Goal: Find specific page/section: Find specific page/section

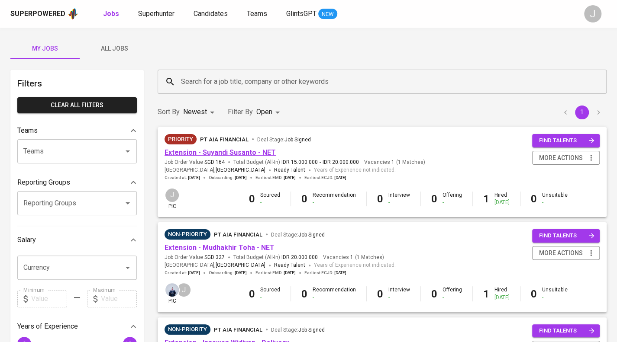
click at [250, 153] on link "Extension - Suyandi Susanto - NET" at bounding box center [219, 152] width 111 height 8
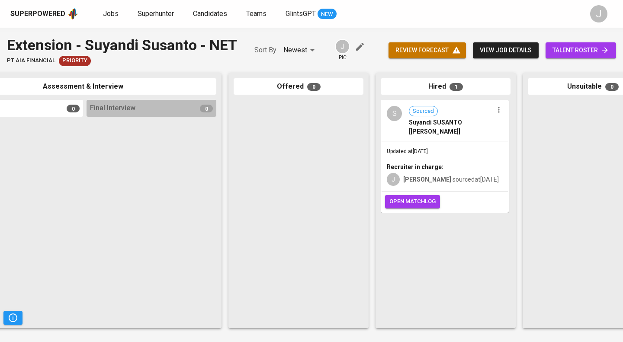
scroll to position [0, 358]
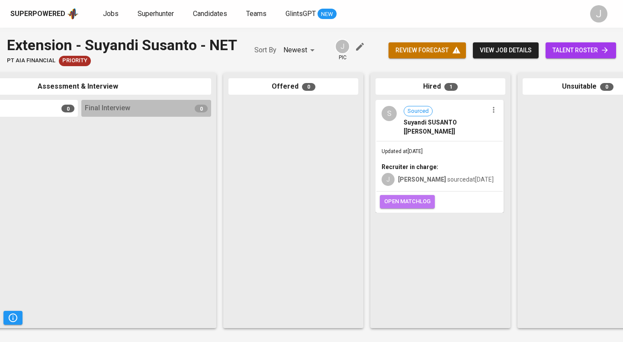
click at [419, 200] on span "open matchlog" at bounding box center [407, 202] width 46 height 10
